Goal: Navigation & Orientation: Find specific page/section

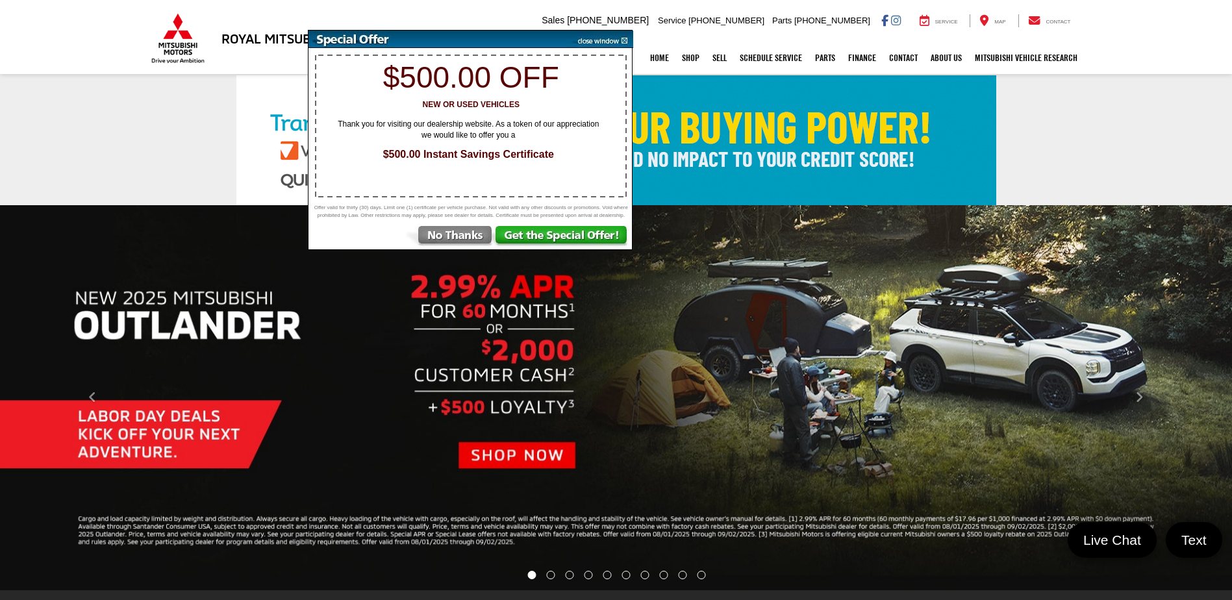
drag, startPoint x: 606, startPoint y: 40, endPoint x: 591, endPoint y: 40, distance: 14.3
click at [606, 40] on img at bounding box center [600, 40] width 66 height 18
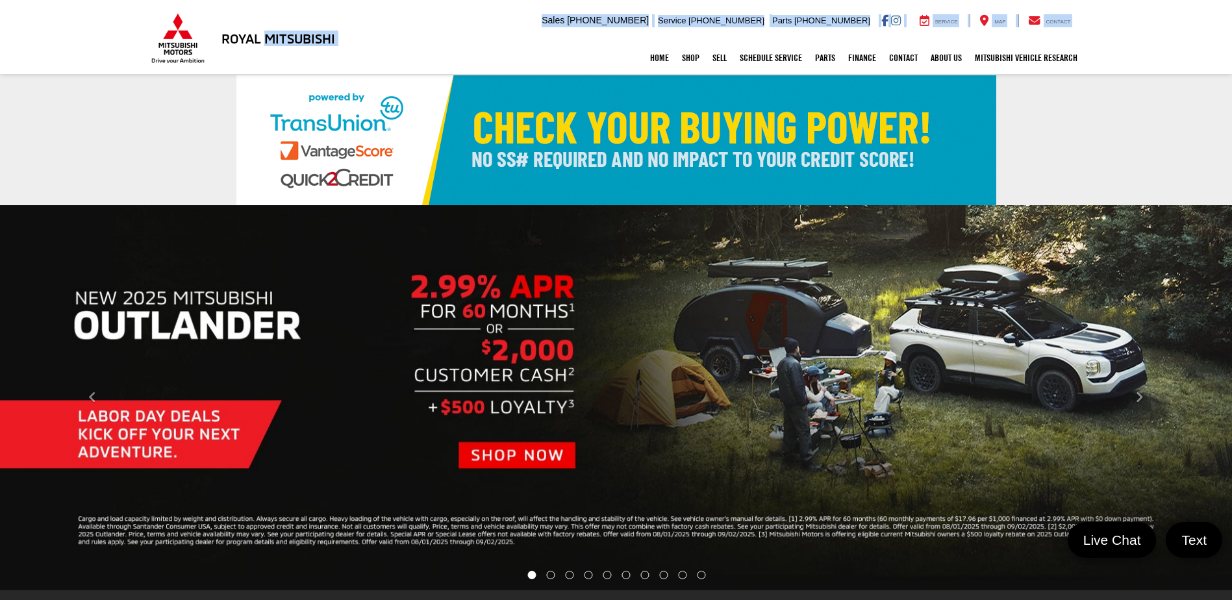
drag, startPoint x: 346, startPoint y: 36, endPoint x: 269, endPoint y: 38, distance: 77.3
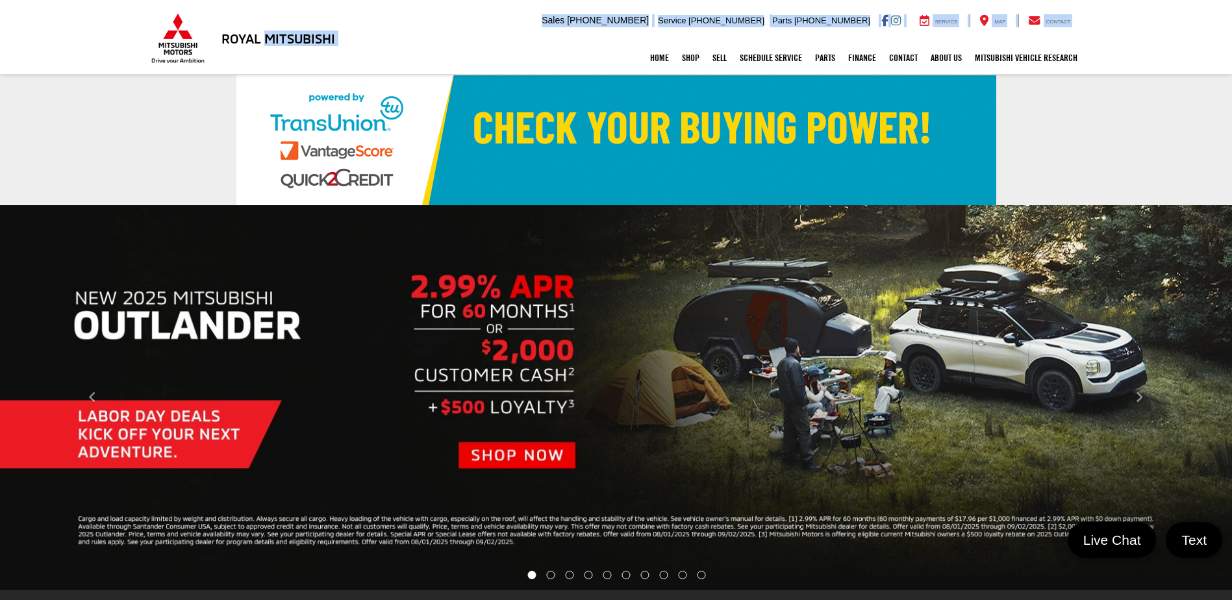
click at [269, 38] on div "Royal Mitsubishi [STREET_ADDRESS] Sales Mobile Sales [PHONE_NUMBER] Service [PH…" at bounding box center [616, 21] width 935 height 42
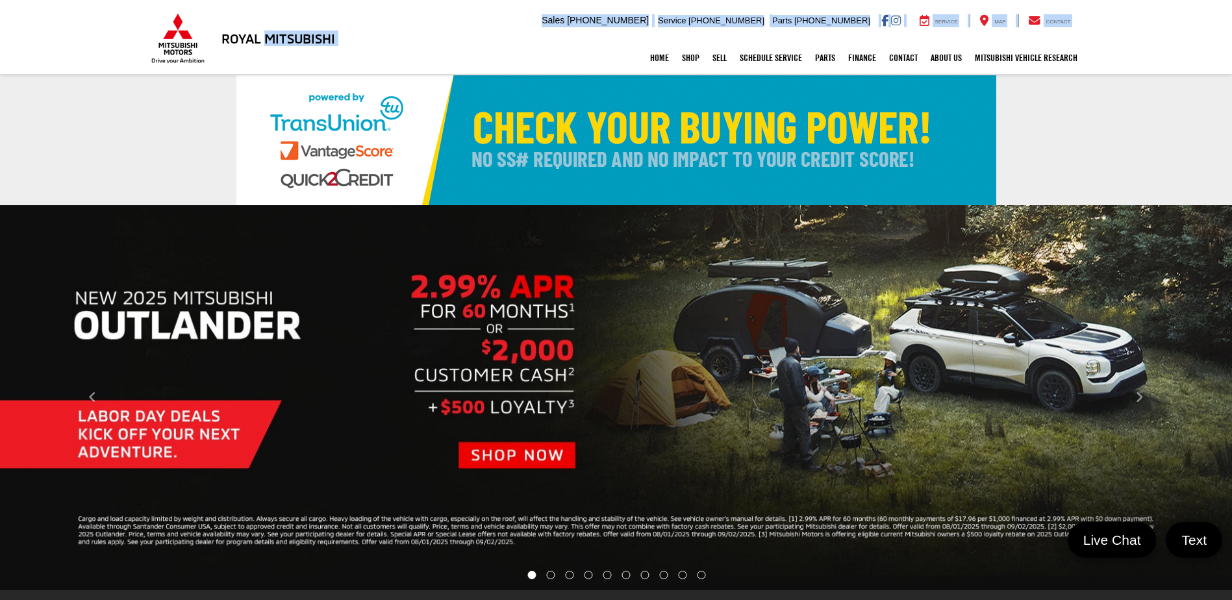
drag, startPoint x: 269, startPoint y: 38, endPoint x: 447, endPoint y: 32, distance: 178.0
click at [447, 32] on div "Royal Mitsubishi [STREET_ADDRESS] Sales Mobile Sales [PHONE_NUMBER] Service [PH…" at bounding box center [616, 21] width 935 height 42
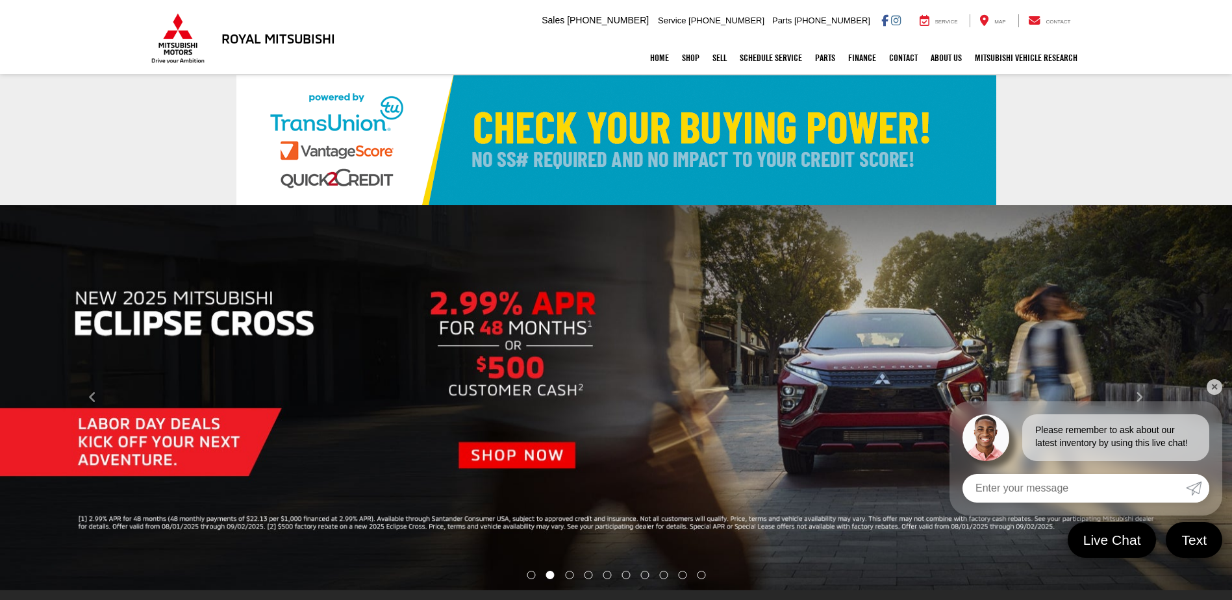
click at [367, 40] on div "Royal Mitsubishi [STREET_ADDRESS] Sales Mobile Sales [PHONE_NUMBER] Service [PH…" at bounding box center [616, 37] width 1232 height 74
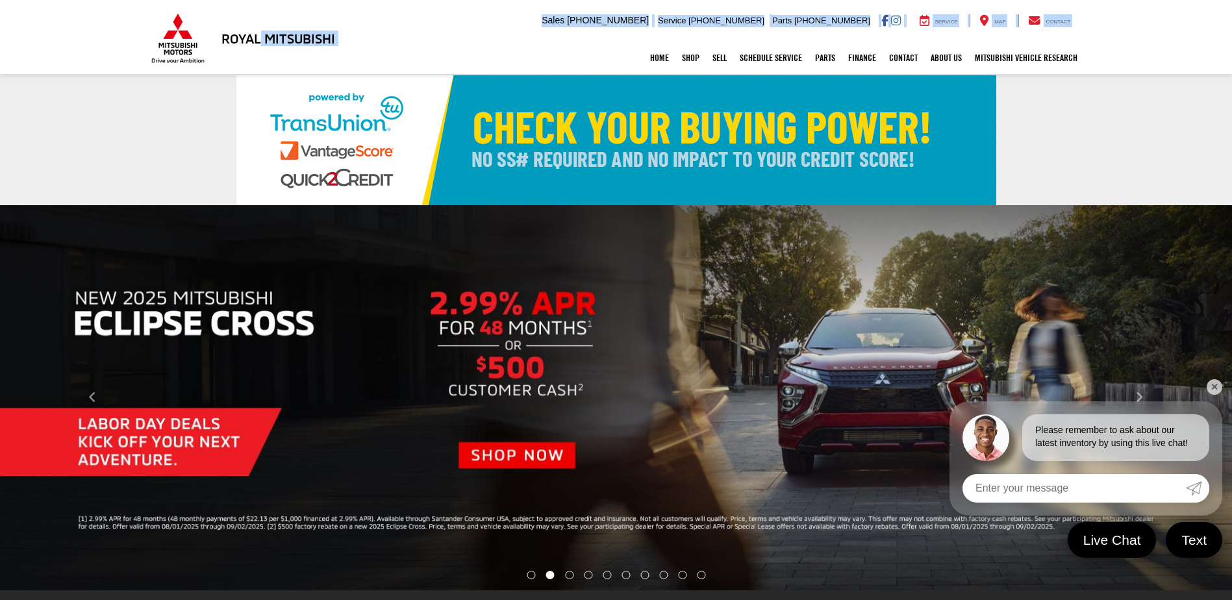
drag, startPoint x: 263, startPoint y: 42, endPoint x: 329, endPoint y: 44, distance: 66.2
click at [329, 44] on div "Royal Mitsubishi [STREET_ADDRESS] Sales Mobile Sales [PHONE_NUMBER] Service [PH…" at bounding box center [616, 37] width 1232 height 74
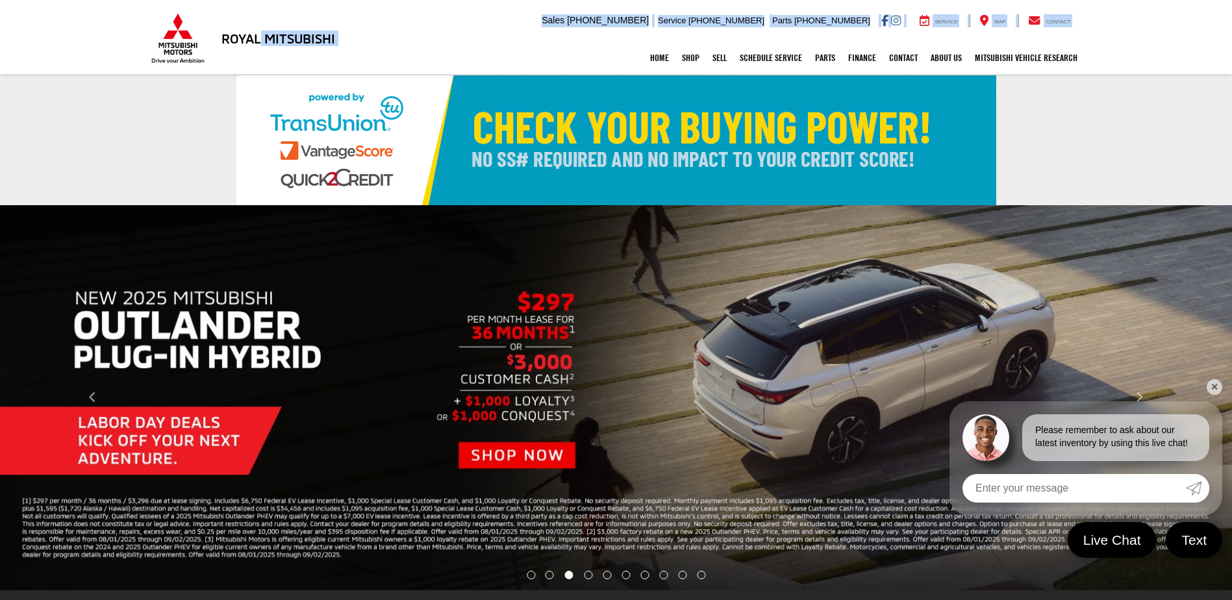
click at [525, 17] on div "Royal Mitsubishi [STREET_ADDRESS] Sales Mobile Sales [PHONE_NUMBER] Service [PH…" at bounding box center [616, 21] width 935 height 42
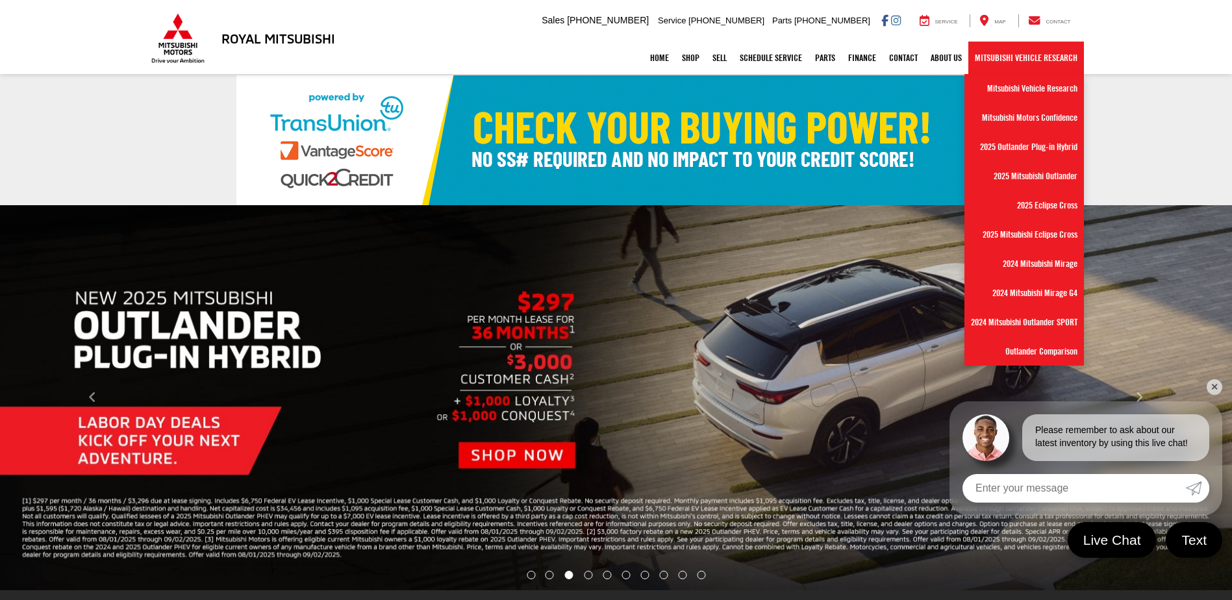
click at [996, 60] on link "Mitsubishi Vehicle Research" at bounding box center [1026, 58] width 116 height 32
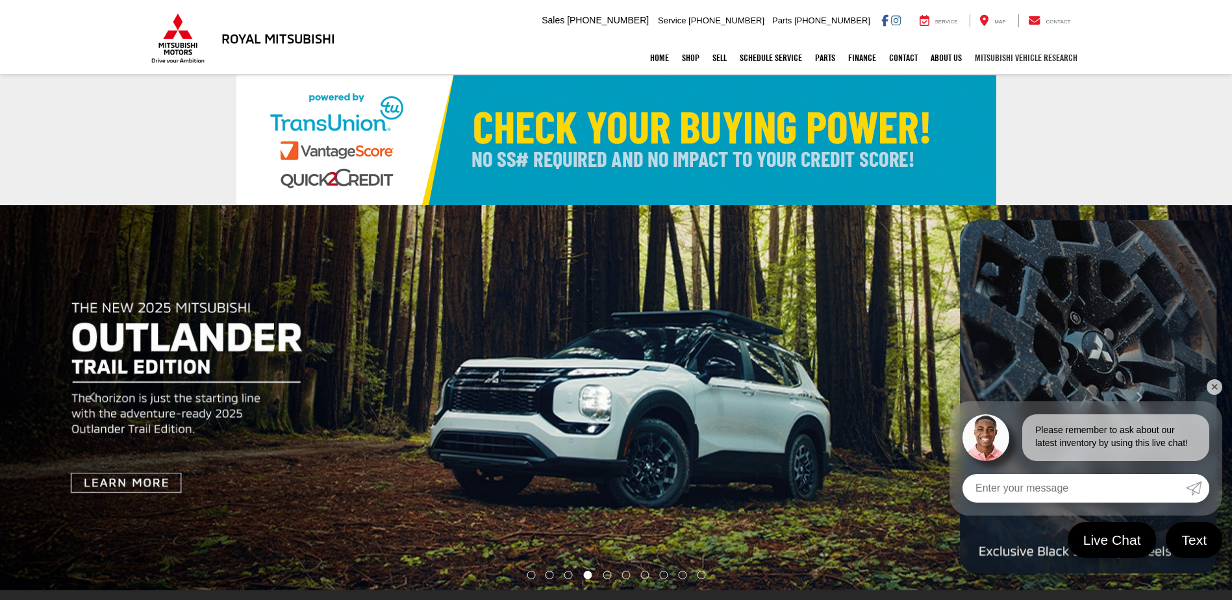
click at [989, 57] on link "Mitsubishi Vehicle Research" at bounding box center [1026, 58] width 116 height 32
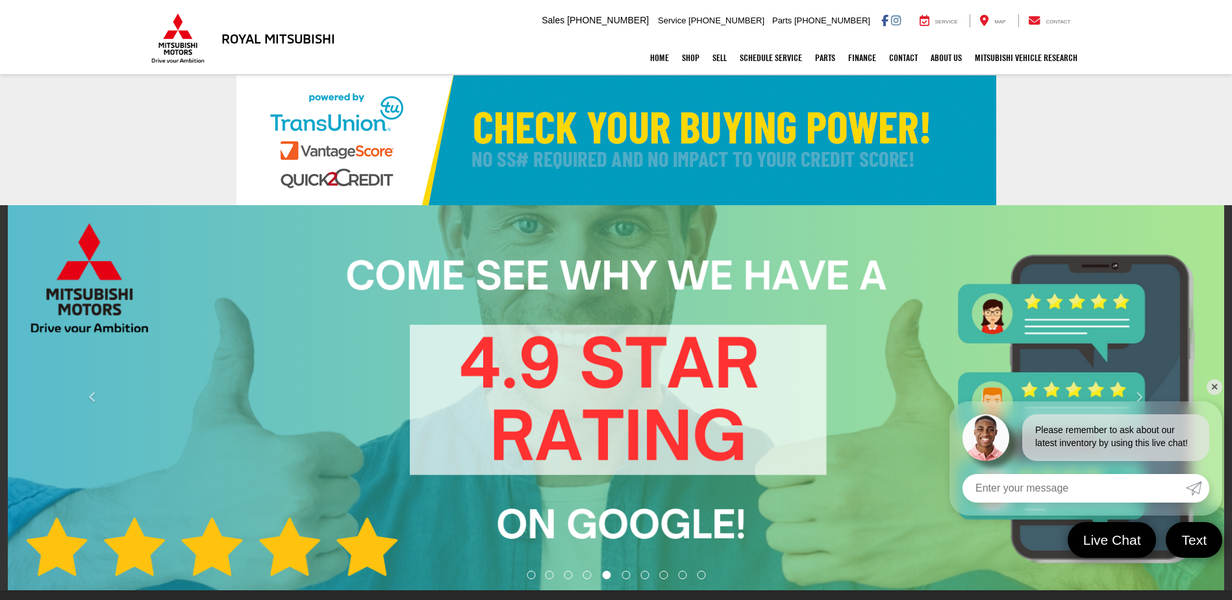
click at [1170, 28] on div "Royal Mitsubishi [STREET_ADDRESS] Sales Mobile Sales [PHONE_NUMBER] Service [PH…" at bounding box center [616, 21] width 1232 height 42
